Goal: Check status

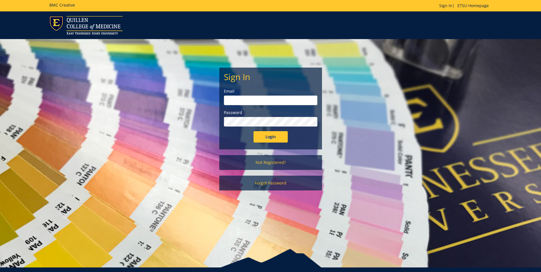
type input "seeaa1@etsu.edu"
click at [277, 138] on input "Login" at bounding box center [270, 136] width 34 height 11
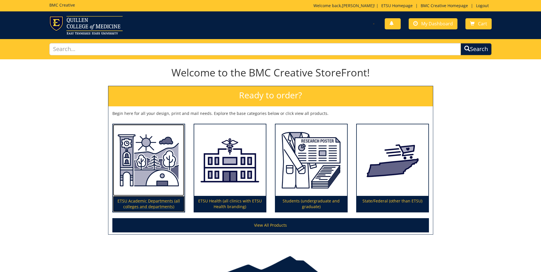
click at [149, 167] on img at bounding box center [149, 160] width 72 height 72
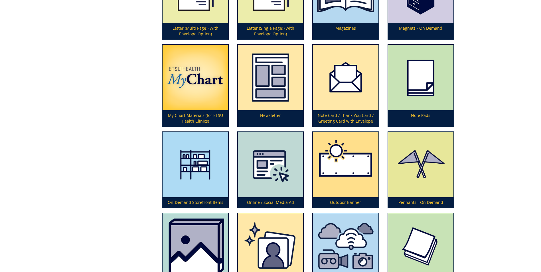
scroll to position [1339, 0]
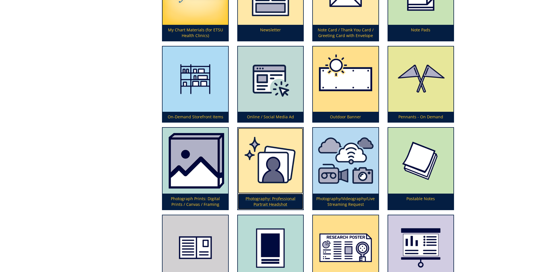
click at [271, 170] on img at bounding box center [270, 161] width 65 height 66
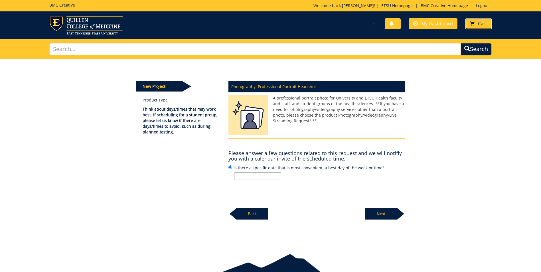
click at [474, 21] on span at bounding box center [472, 23] width 5 height 5
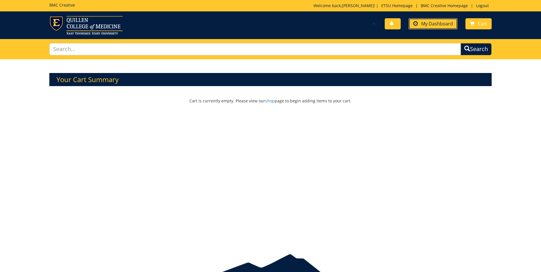
click at [441, 24] on span "My Dashboard" at bounding box center [437, 24] width 32 height 6
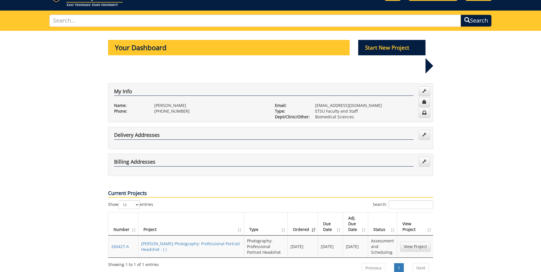
scroll to position [57, 0]
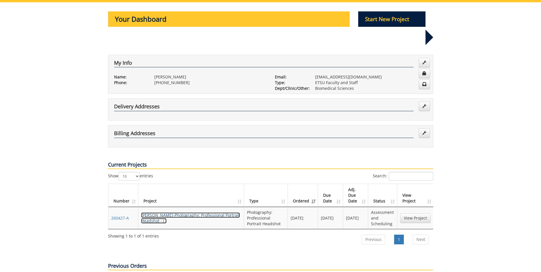
click at [195, 212] on link "AngelaSee-Photography: Professional Portrait Headshot - ( )" at bounding box center [190, 217] width 99 height 11
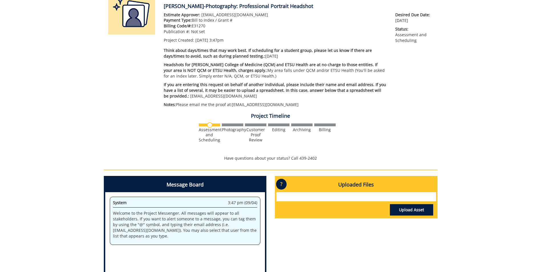
scroll to position [57, 0]
